Goal: Check status

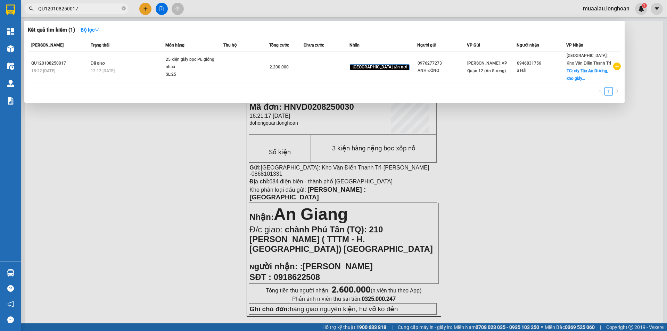
click at [90, 6] on input "QU120108250017" at bounding box center [79, 9] width 82 height 8
paste input "KQ120708250025"
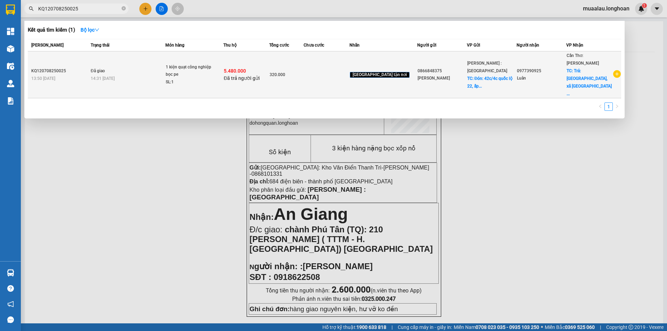
type input "KQ120708250025"
click at [125, 75] on div "14:31 [DATE]" at bounding box center [128, 79] width 74 height 8
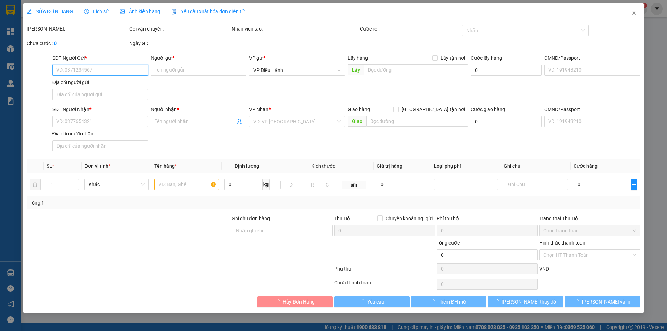
type input "0866848375"
type input "[PERSON_NAME]"
checkbox input "true"
type input "Đón: 42c/4c quốc lộ 22, ấp [GEOGRAPHIC_DATA] , xã [GEOGRAPHIC_DATA], [GEOGRAPHI…"
type input "65.000"
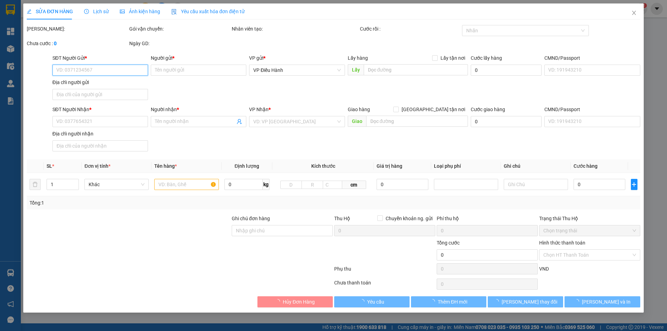
type input "0977390925"
type input "Luân"
checkbox input "true"
type input "Trả: [GEOGRAPHIC_DATA], xã [GEOGRAPHIC_DATA], [GEOGRAPHIC_DATA]"
checkbox input "true"
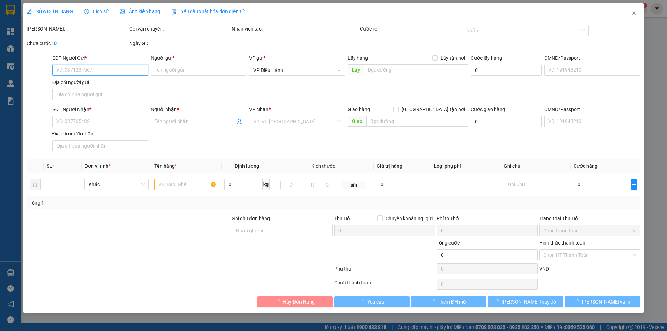
type input "5.480.000"
type input "25.000"
type input "320.000"
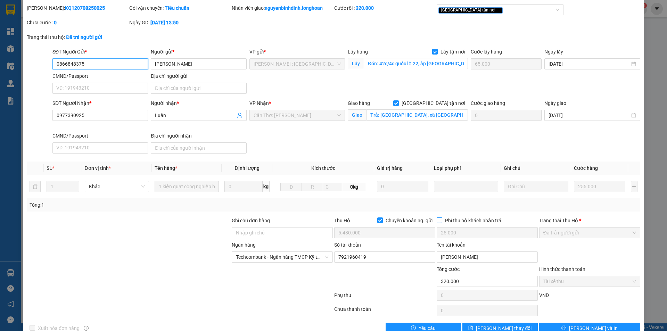
scroll to position [37, 0]
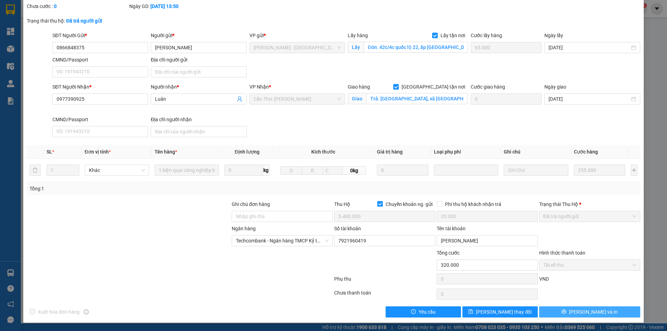
click at [587, 310] on span "[PERSON_NAME] và In" at bounding box center [593, 312] width 49 height 8
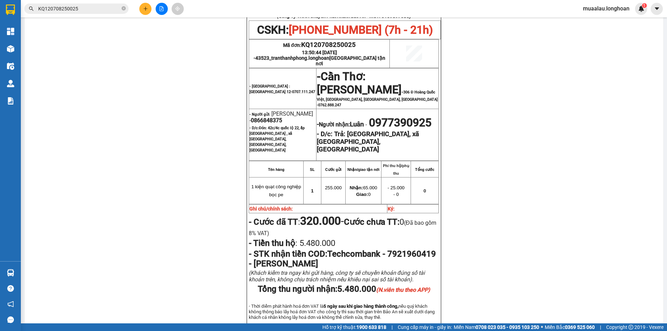
scroll to position [314, 0]
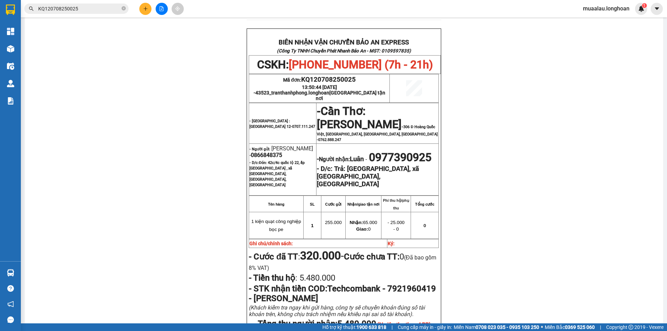
click at [87, 8] on input "KQ120708250025" at bounding box center [79, 9] width 82 height 8
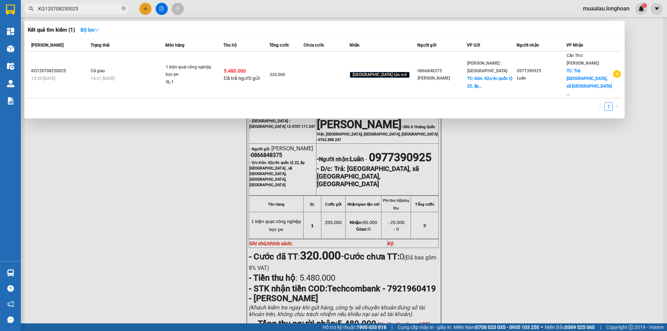
click at [87, 8] on input "KQ120708250025" at bounding box center [79, 9] width 82 height 8
paste input "HNVD0208250030"
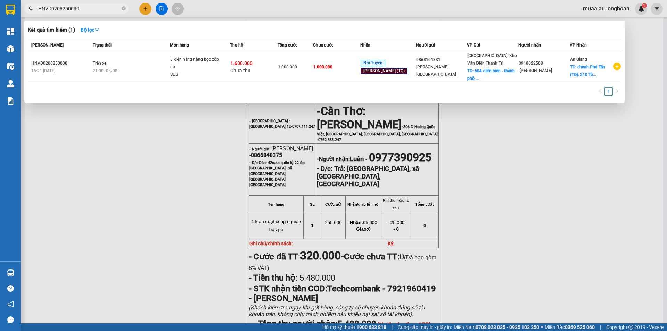
click at [123, 191] on div at bounding box center [333, 165] width 667 height 331
click at [86, 9] on input "HNVD0208250030" at bounding box center [79, 9] width 82 height 8
drag, startPoint x: 86, startPoint y: 9, endPoint x: 48, endPoint y: 14, distance: 38.4
click at [48, 14] on span "HNVD0208250030" at bounding box center [76, 8] width 104 height 10
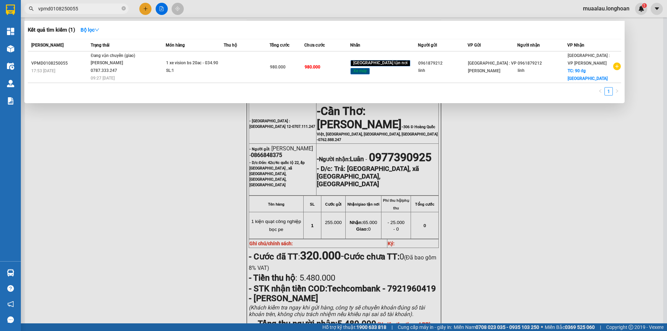
click at [51, 5] on input "vpmd0108250055" at bounding box center [79, 9] width 82 height 8
click at [86, 10] on input "vpmd0108250055" at bounding box center [79, 9] width 82 height 8
paste input "KQ120708250014"
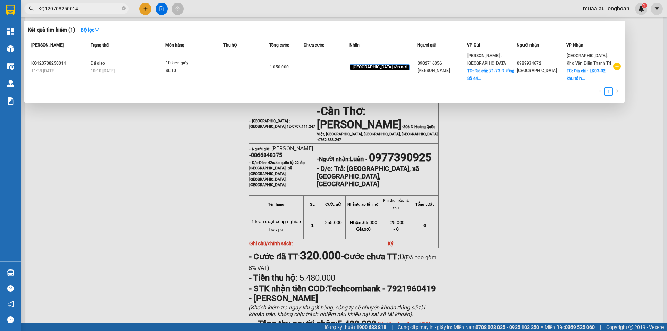
click at [84, 9] on input "KQ120708250014" at bounding box center [79, 9] width 82 height 8
paste input "BXPN0708250007"
click at [85, 11] on input "BXPN0708250007" at bounding box center [79, 9] width 82 height 8
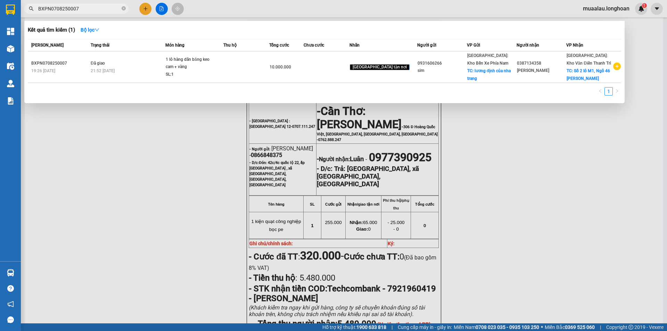
paste input "HNVD0708250005"
click at [88, 8] on input "HNVD0708250005" at bounding box center [79, 9] width 82 height 8
paste input "23"
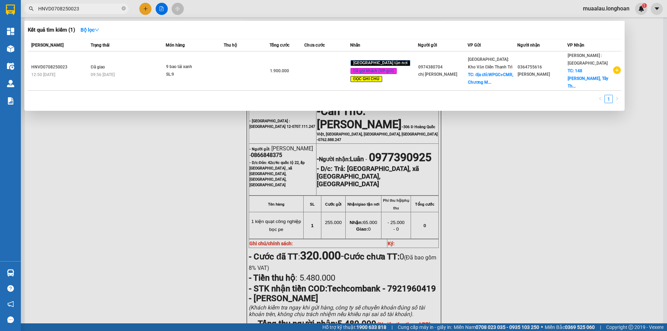
type input "HNVD0708250023"
click at [203, 209] on div at bounding box center [333, 165] width 667 height 331
